Goal: Task Accomplishment & Management: Use online tool/utility

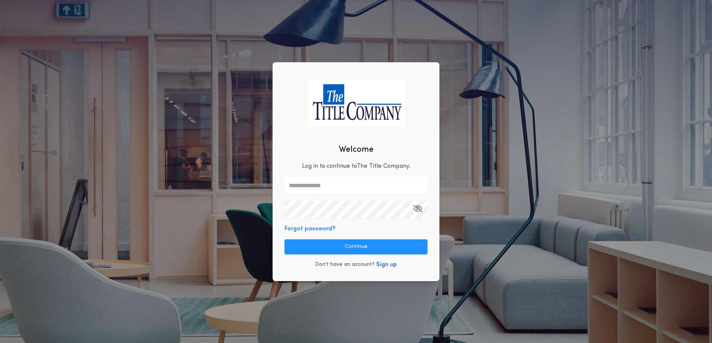
click at [330, 186] on input "text" at bounding box center [356, 186] width 143 height 18
type input "**********"
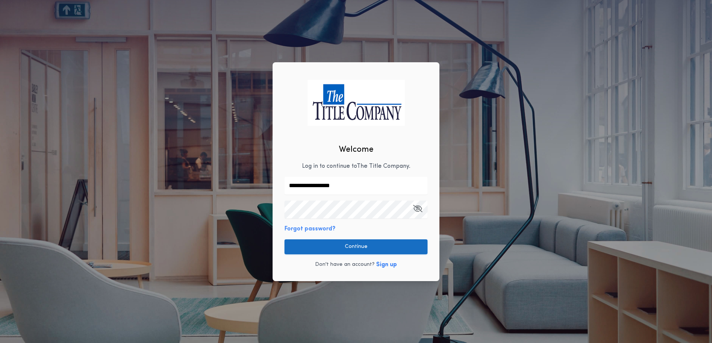
click at [340, 245] on button "Continue" at bounding box center [356, 246] width 143 height 15
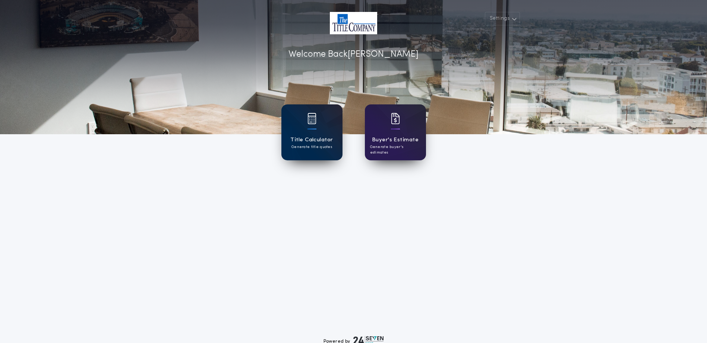
click at [330, 129] on div "Title Calculator Generate title quotes" at bounding box center [311, 132] width 61 height 56
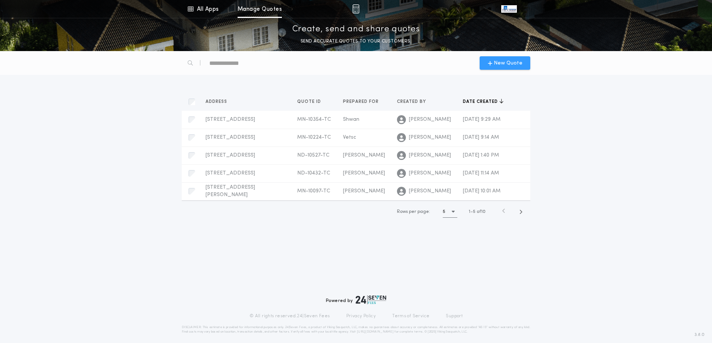
click at [505, 65] on span "New Quote" at bounding box center [508, 63] width 29 height 8
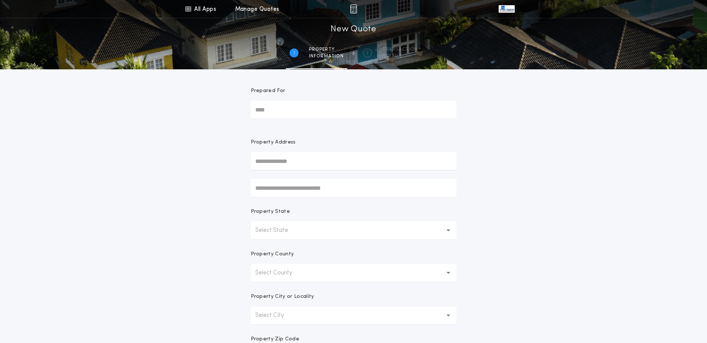
click at [270, 111] on input "Prepared For" at bounding box center [354, 110] width 206 height 18
type input "**********"
click at [293, 175] on button "[STREET_ADDRESS][PERSON_NAME]" at bounding box center [354, 175] width 206 height 11
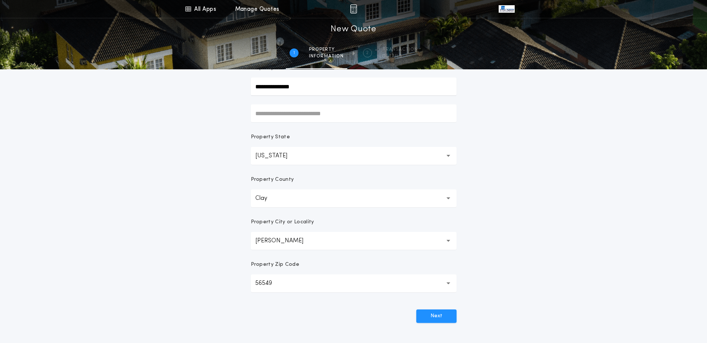
scroll to position [143, 0]
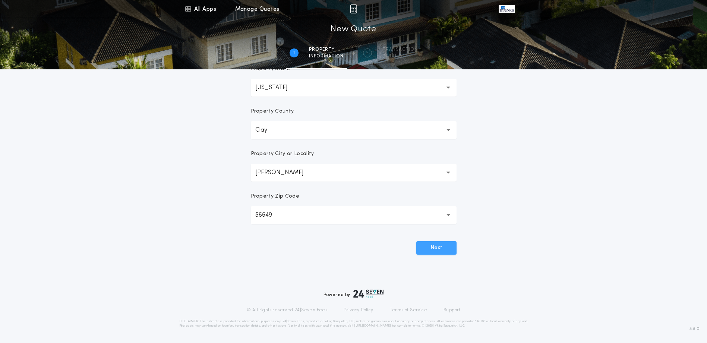
click at [427, 251] on button "Next" at bounding box center [436, 247] width 40 height 13
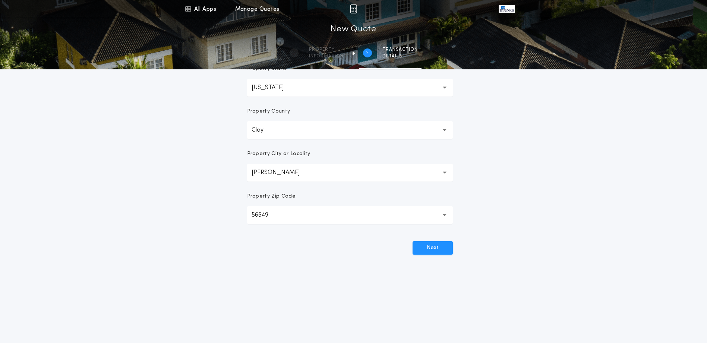
scroll to position [0, 0]
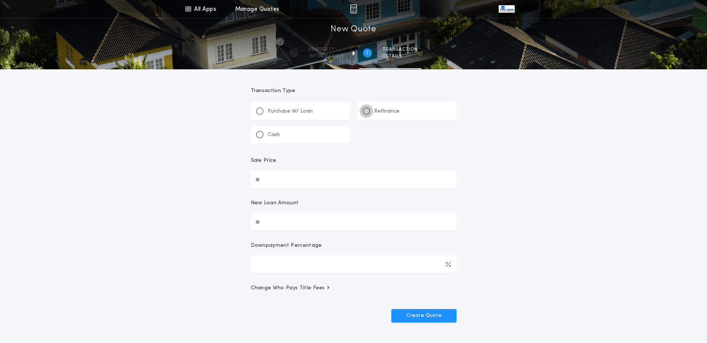
click at [363, 113] on div at bounding box center [365, 110] width 7 height 7
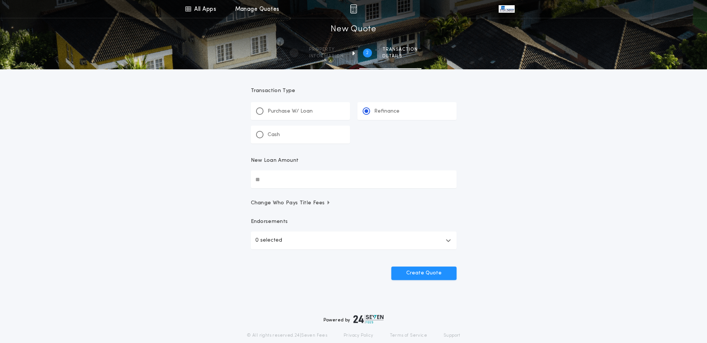
drag, startPoint x: 280, startPoint y: 183, endPoint x: 263, endPoint y: 183, distance: 17.5
click at [263, 183] on input "New Loan Amount" at bounding box center [354, 179] width 206 height 18
type input "********"
click at [429, 276] on button "Create Quote" at bounding box center [423, 272] width 65 height 13
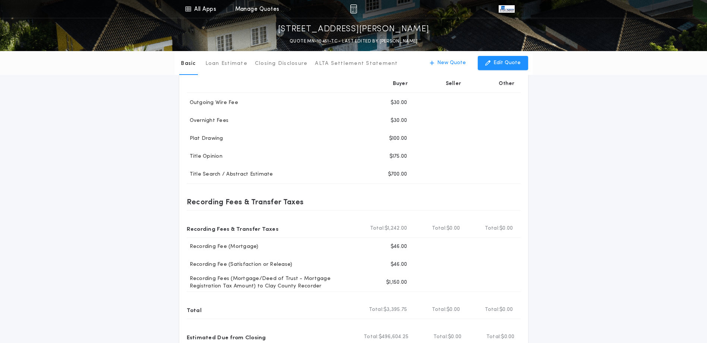
scroll to position [186, 0]
